Goal: Understand process/instructions: Learn about a topic

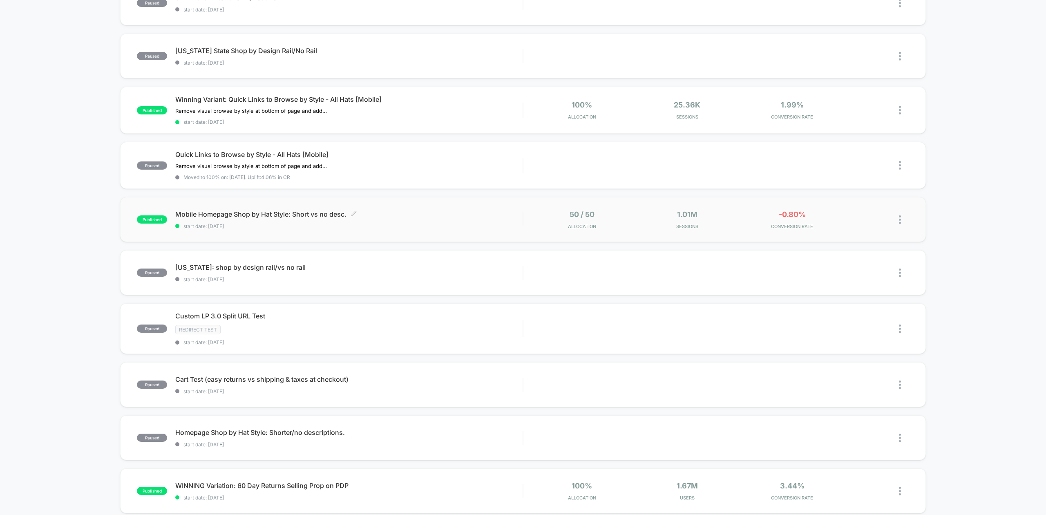
scroll to position [218, 0]
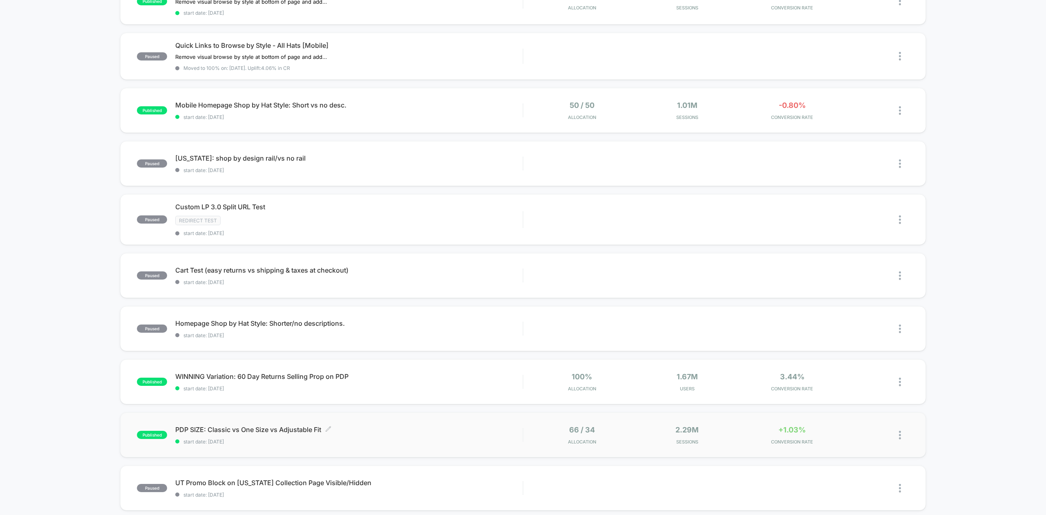
click at [211, 430] on span "PDP SIZE: Classic vs One Size vs Adjustable Fit Click to edit experience details" at bounding box center [348, 429] width 347 height 8
